Goal: Information Seeking & Learning: Learn about a topic

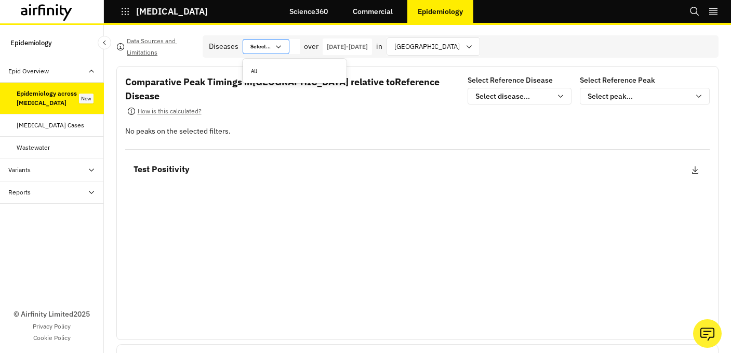
click at [277, 41] on div "Select... Select..." at bounding box center [266, 46] width 47 height 15
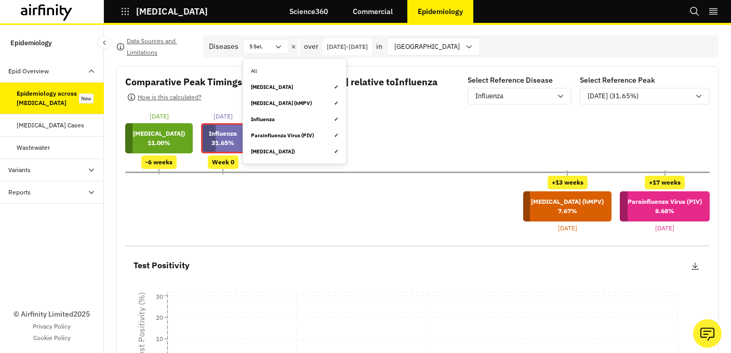
click at [273, 87] on div "[MEDICAL_DATA] ✓" at bounding box center [294, 87] width 87 height 8
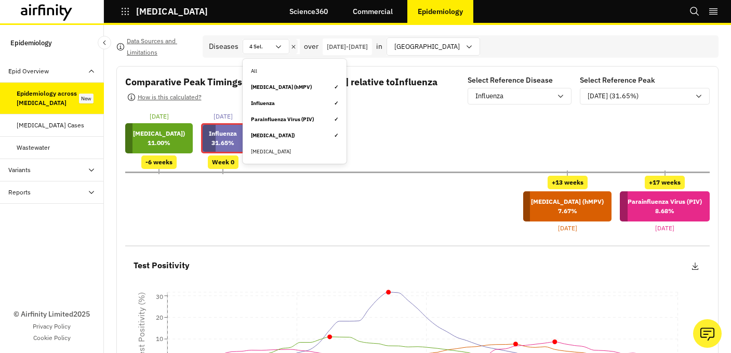
click at [285, 150] on div "[MEDICAL_DATA]" at bounding box center [294, 152] width 87 height 8
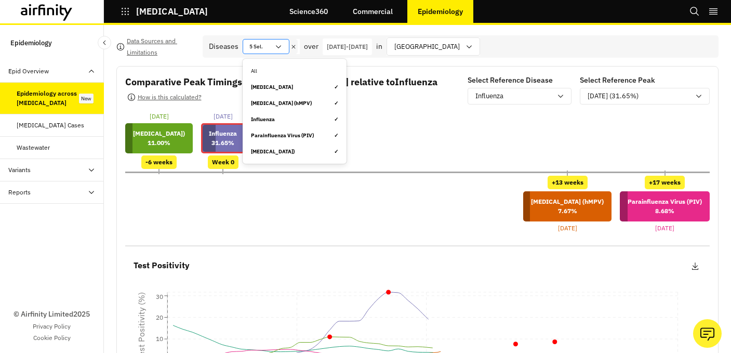
click at [268, 50] on div at bounding box center [266, 47] width 5 height 10
click at [286, 105] on div "[MEDICAL_DATA] (hMPV) ✓" at bounding box center [294, 103] width 87 height 8
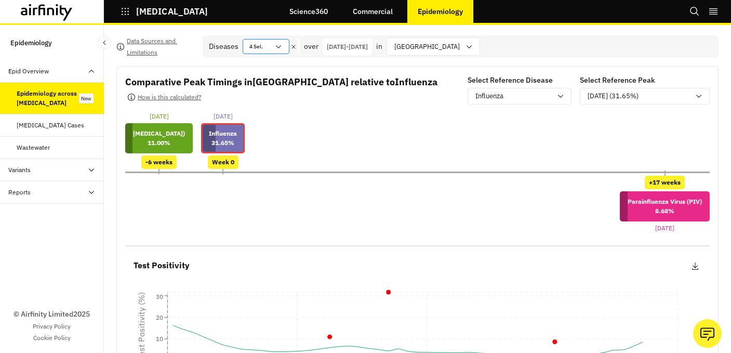
click at [276, 44] on icon at bounding box center [278, 47] width 8 height 8
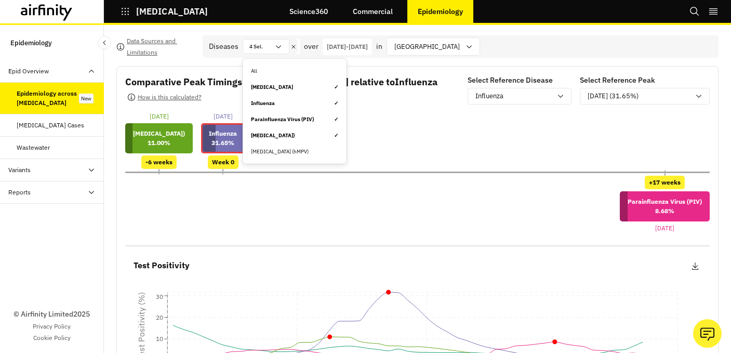
click at [286, 104] on div "[MEDICAL_DATA] ✓" at bounding box center [294, 103] width 87 height 8
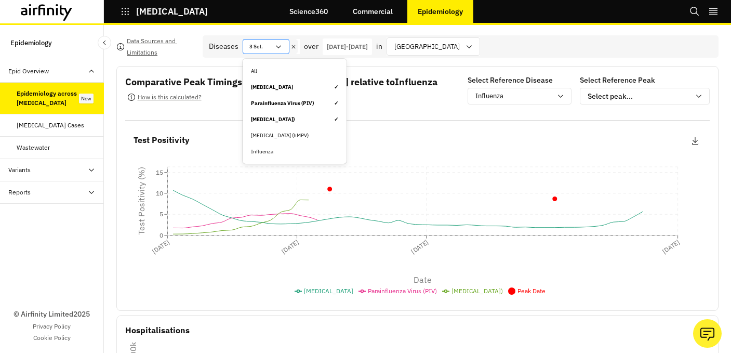
click at [269, 46] on div "3 Sel." at bounding box center [258, 46] width 31 height 14
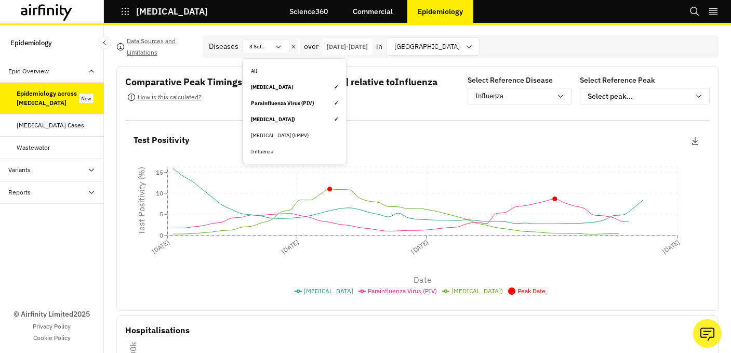
click at [286, 102] on div "Parainfluenza Virus (PIV) ✓" at bounding box center [294, 103] width 87 height 8
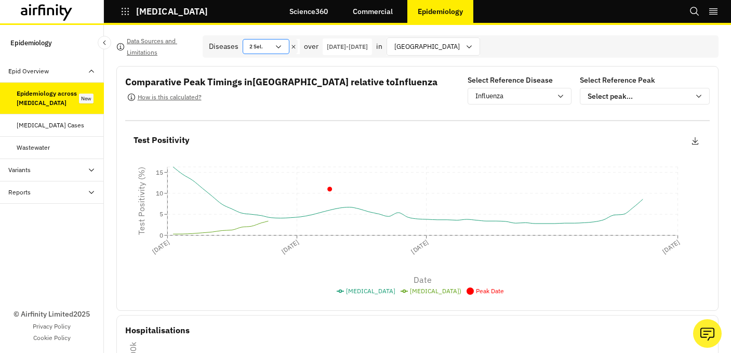
click at [262, 47] on div "2 Sel." at bounding box center [258, 46] width 31 height 14
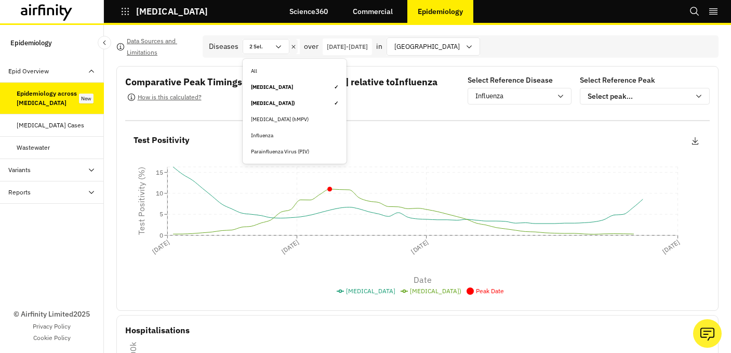
click at [284, 105] on div "[MEDICAL_DATA]) ✓" at bounding box center [294, 103] width 87 height 8
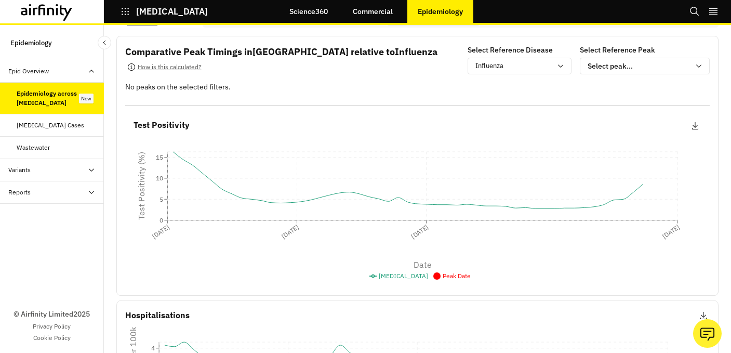
scroll to position [31, 0]
click at [559, 65] on icon at bounding box center [560, 65] width 8 height 8
